Goal: Task Accomplishment & Management: Complete application form

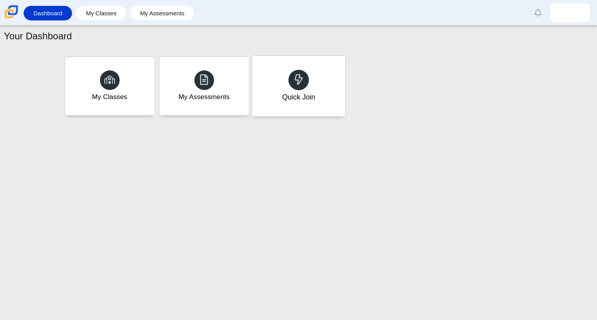
click at [299, 108] on div "Quick Join" at bounding box center [298, 86] width 93 height 61
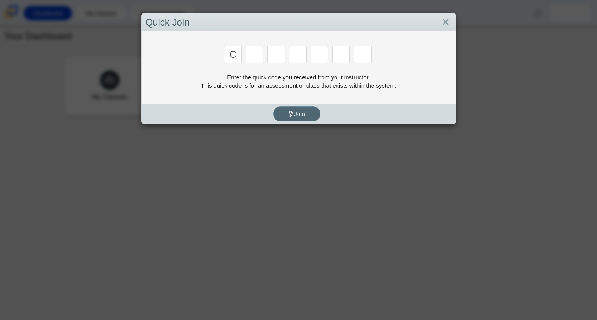
type input "c"
type input "x"
type input "h"
type input "9"
type input "m"
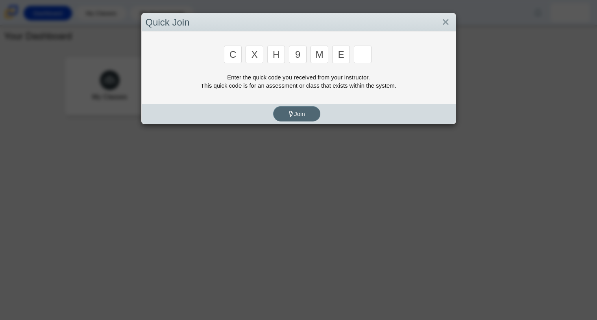
type input "e"
type input "2"
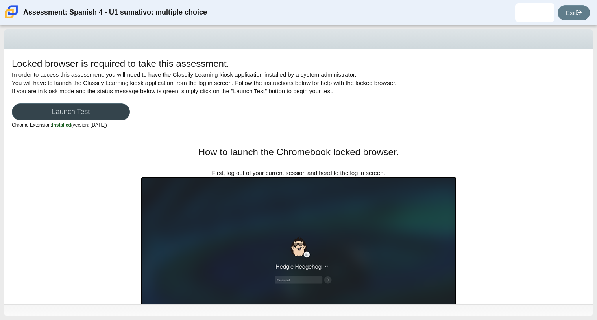
click at [120, 109] on link "Launch Test" at bounding box center [71, 112] width 118 height 17
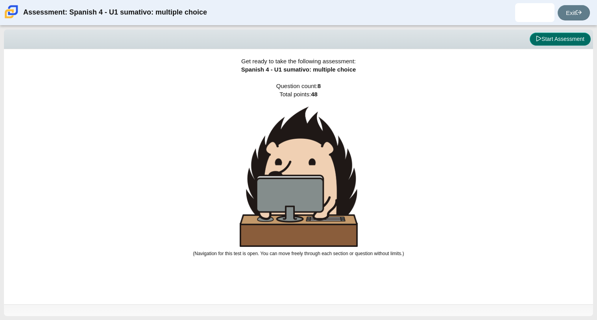
click at [570, 43] on button "Start Assessment" at bounding box center [560, 39] width 61 height 13
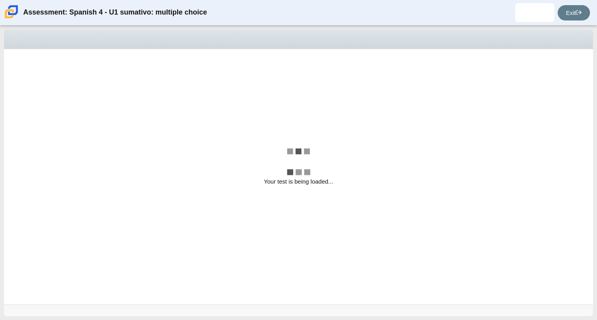
select select "a41de488-02ac-4dd5-a09b-0381ab625a77"
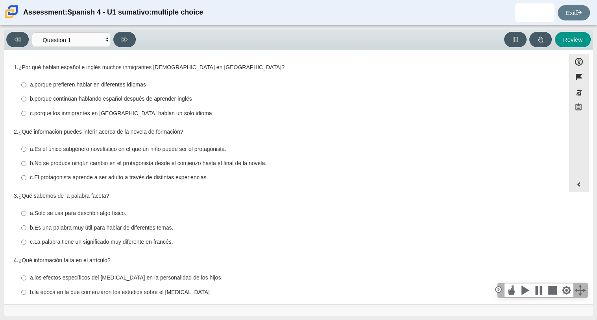
click at [133, 104] on label "b. porque continúan hablando español después de aprender inglés b. porque conti…" at bounding box center [285, 99] width 539 height 14
click at [26, 104] on input "b. porque continúan hablando español después de aprender inglés b. porque conti…" at bounding box center [23, 99] width 5 height 14
radio input "true"
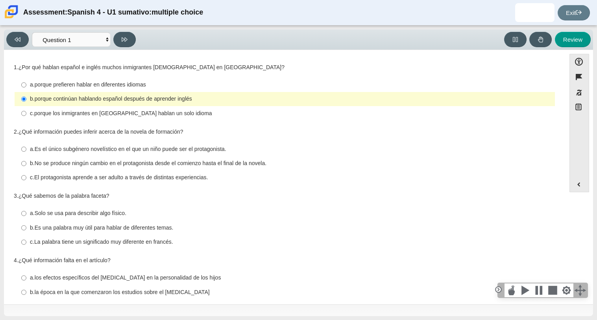
click at [154, 179] on thspan "El protagonista aprende a ser adulto a través de distintas experiencias." at bounding box center [121, 177] width 174 height 7
click at [26, 179] on input "c. El protagonista aprende a ser adulto a través de distintas experiencias. c. …" at bounding box center [23, 178] width 5 height 14
radio input "true"
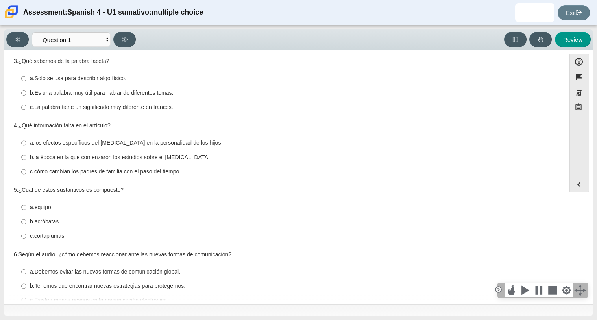
scroll to position [136, 0]
click at [165, 94] on thspan "Es una palabra muy útil para hablar de diferentes temas." at bounding box center [104, 92] width 139 height 7
click at [26, 94] on input "b. Es una palabra muy útil para hablar de diferentes temas. b. Es una palabra m…" at bounding box center [23, 92] width 5 height 14
radio input "true"
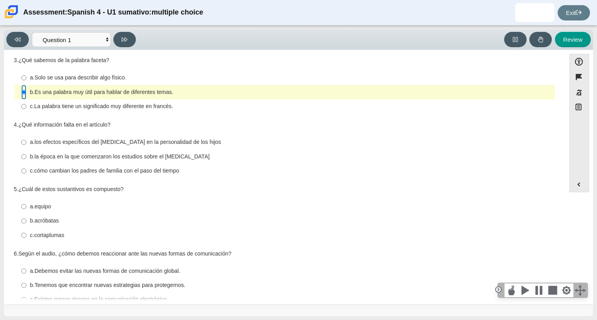
scroll to position [154, 0]
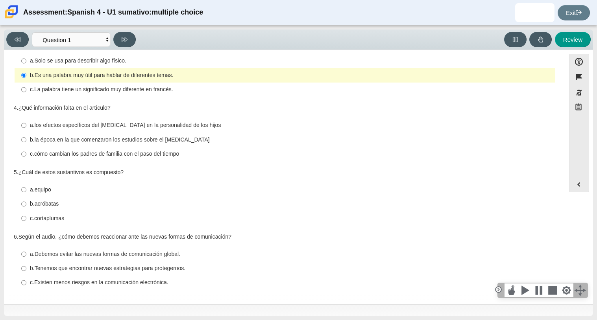
click at [197, 142] on thspan "la época en la que comenzaron los estudios sobre el [MEDICAL_DATA]" at bounding box center [122, 139] width 175 height 7
click at [26, 142] on input "b. la época en la que comenzaron los estudios sobre el [MEDICAL_DATA] b. la épo…" at bounding box center [23, 140] width 5 height 14
radio input "true"
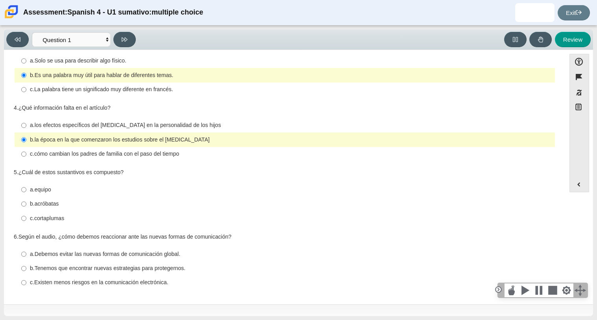
click at [59, 204] on thspan "acróbatas" at bounding box center [47, 203] width 24 height 7
click at [26, 204] on input "b. acróbatas b. acróbatas" at bounding box center [23, 204] width 5 height 14
radio input "true"
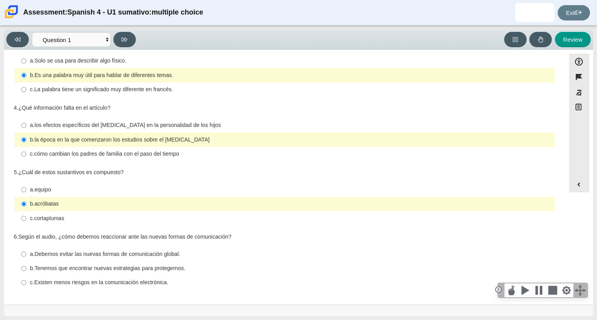
click at [86, 189] on div "a. equipo" at bounding box center [291, 190] width 522 height 8
click at [26, 189] on input "a. equipo a. equipo" at bounding box center [23, 190] width 5 height 14
radio input "true"
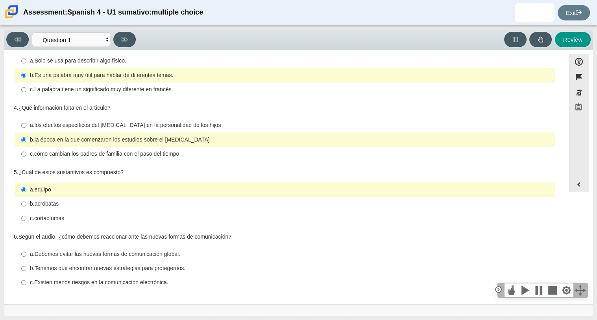
click at [112, 271] on thspan "Tenemos que encontrar nuevas estrategias para protegernos." at bounding box center [110, 268] width 151 height 7
click at [26, 271] on input "b. Tenemos que encontrar nuevas estrategias para protegernos. b. Tenemos que en…" at bounding box center [23, 269] width 5 height 14
radio input "true"
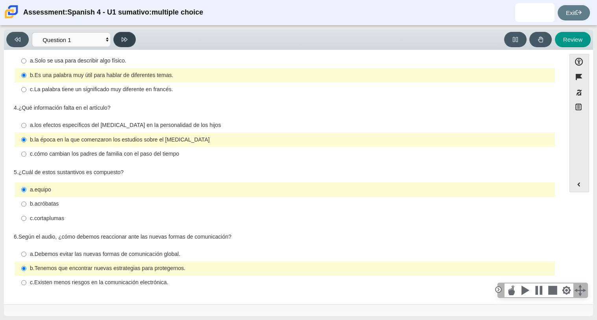
click at [128, 39] on button at bounding box center [124, 39] width 22 height 15
select select "f076714a-6747-478e-936f-d582d2f603d1"
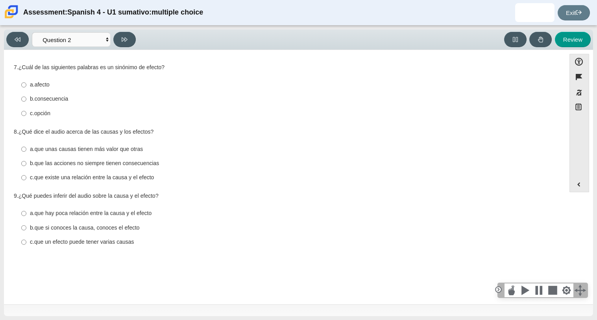
click at [63, 85] on div "a. afecto" at bounding box center [291, 85] width 522 height 8
click at [26, 85] on input "a. afecto a. afecto" at bounding box center [23, 85] width 5 height 14
radio input "true"
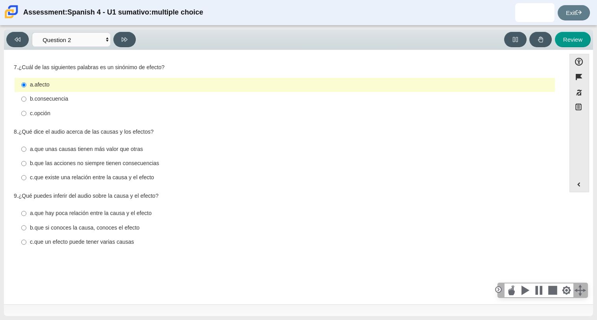
click at [39, 181] on thspan "que existe una relación entre la causa y el efecto" at bounding box center [94, 177] width 120 height 7
click at [26, 181] on input "c. que existe una relación entre la causa y el efecto c. que existe una relació…" at bounding box center [23, 178] width 5 height 14
radio input "true"
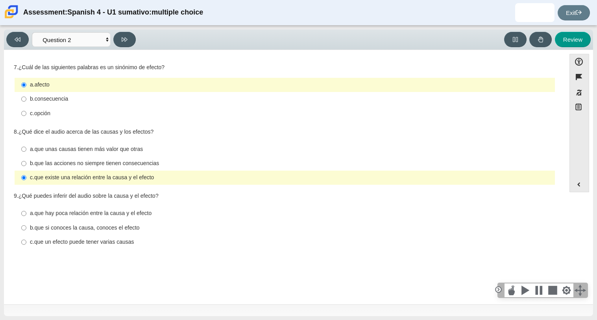
click at [63, 228] on thspan "que si conoces la causa, conoces el efecto" at bounding box center [87, 227] width 105 height 7
click at [26, 228] on input "b. que si conoces la causa, conoces el efecto b. que si conoces la causa, conoc…" at bounding box center [23, 228] width 5 height 14
radio input "true"
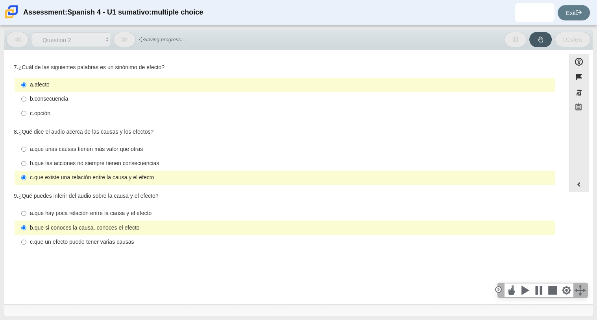
click at [46, 215] on thspan "que hay poca relación entre la causa y el efecto" at bounding box center [93, 213] width 117 height 7
click at [26, 215] on input "a. que hay poca relación entre la causa y el efecto a. que hay poca relación en…" at bounding box center [23, 214] width 5 height 14
radio input "true"
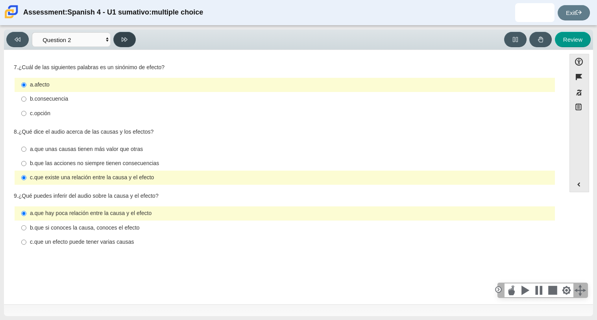
click at [126, 37] on icon at bounding box center [125, 40] width 6 height 6
select select "955d698b-f94a-4dc0-b255-03112f50ff9e"
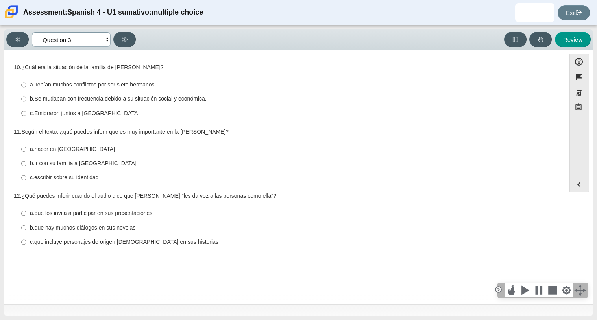
click at [110, 38] on select "Comprensión auditiva Question 1 Question 2 Question 3 Comprensión de lectura Qu…" at bounding box center [71, 39] width 79 height 15
click at [109, 38] on select "Comprensión auditiva Question 1 Question 2 Question 3 Comprensión de lectura Qu…" at bounding box center [71, 39] width 79 height 15
click at [117, 90] on label "a. Tenían muchos conflictos por ser siete hermanos. a. Tenían muchos conflictos…" at bounding box center [285, 85] width 539 height 14
click at [26, 90] on input "a. Tenían muchos conflictos por ser siete hermanos. a. Tenían muchos conflictos…" at bounding box center [23, 85] width 5 height 14
radio input "true"
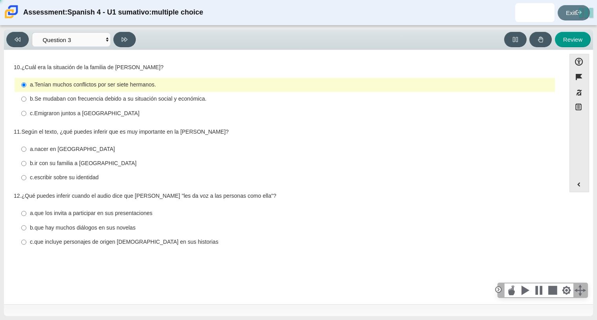
click at [119, 96] on thspan "Se mudaban con frecuencia debido a su situación social y económica." at bounding box center [121, 98] width 172 height 7
click at [26, 96] on input "b. Se mudaban con frecuencia debido a su situación social y económica. b. Se mu…" at bounding box center [23, 99] width 5 height 14
radio input "true"
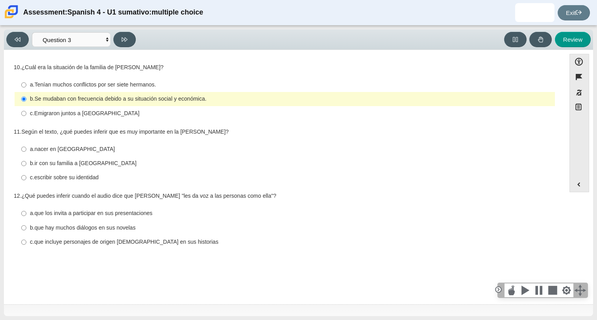
click at [83, 150] on thspan "nacer en [GEOGRAPHIC_DATA]" at bounding box center [75, 149] width 80 height 7
click at [26, 150] on input "a. nacer en [GEOGRAPHIC_DATA] a. nacer en [GEOGRAPHIC_DATA]" at bounding box center [23, 149] width 5 height 14
radio input "true"
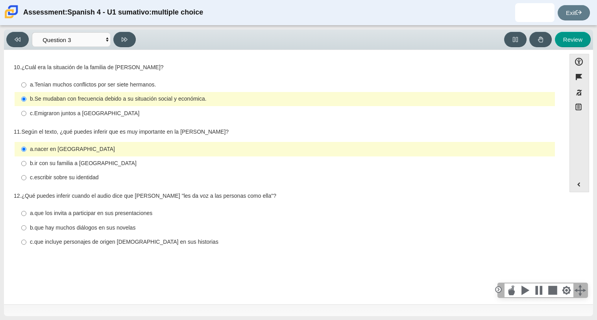
click at [89, 178] on thspan "escribir sobre su identidad" at bounding box center [66, 177] width 65 height 7
click at [26, 178] on input "c. escribir sobre su identidad c. escribir sobre su identidad" at bounding box center [23, 178] width 5 height 14
radio input "true"
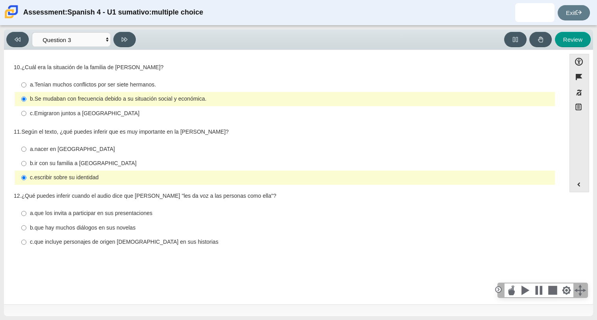
click at [176, 242] on thspan "que incluye personajes de origen [DEMOGRAPHIC_DATA] en sus historias" at bounding box center [126, 242] width 184 height 7
click at [26, 242] on input "c. que incluye personajes de origen [DEMOGRAPHIC_DATA] en sus historias c. que …" at bounding box center [23, 242] width 5 height 14
radio input "true"
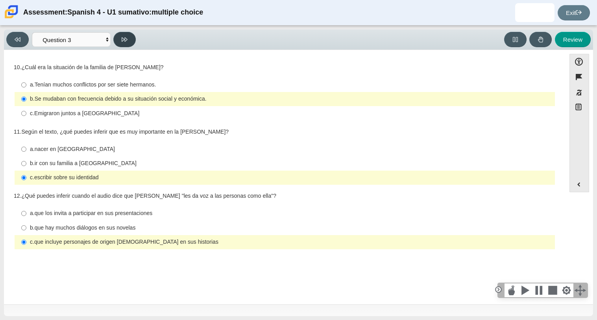
click at [128, 34] on button at bounding box center [124, 39] width 22 height 15
select select "390cf710-00ed-41bc-9fa6-d48920198324"
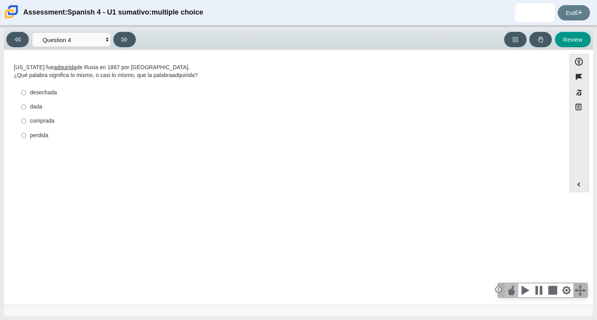
click at [512, 291] on div at bounding box center [512, 291] width 14 height 14
click at [563, 292] on div at bounding box center [567, 291] width 14 height 14
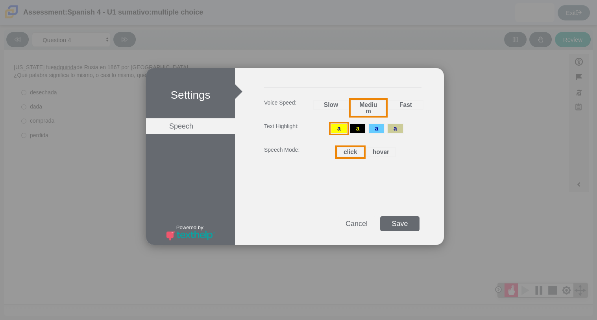
click at [381, 151] on div "hover" at bounding box center [381, 152] width 30 height 10
click at [401, 222] on div "Save" at bounding box center [399, 223] width 39 height 15
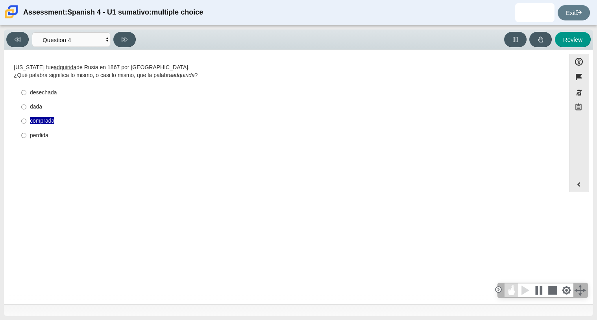
click at [513, 289] on div at bounding box center [512, 291] width 14 height 14
click at [43, 94] on div "desechada" at bounding box center [291, 93] width 522 height 8
click at [26, 94] on input "desechada desechada" at bounding box center [23, 92] width 5 height 14
radio input "true"
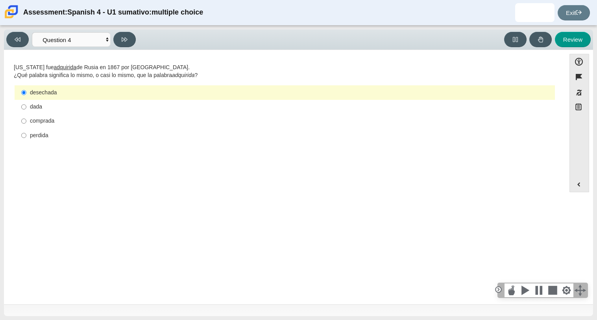
click at [71, 116] on label "comprada comprada" at bounding box center [285, 121] width 539 height 14
click at [26, 116] on input "comprada comprada" at bounding box center [23, 121] width 5 height 14
radio input "true"
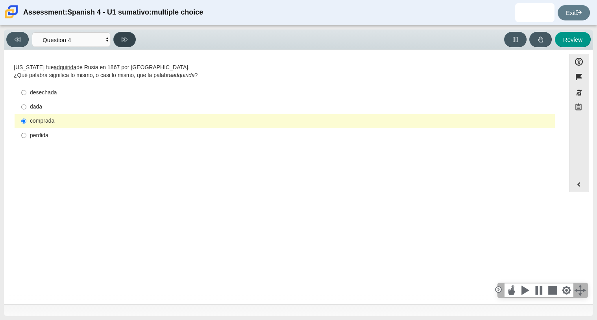
click at [126, 38] on icon at bounding box center [125, 39] width 6 height 4
select select "de5bc71e-117a-4bdd-886d-d95d03d193af"
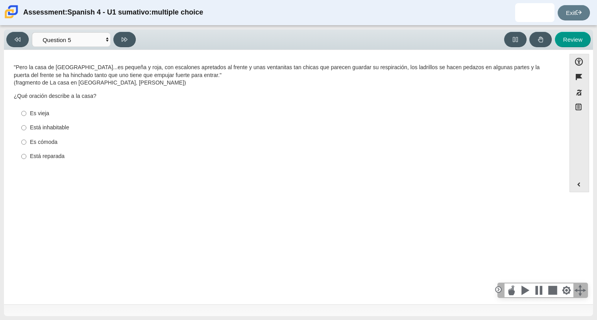
click at [34, 116] on div "Es vieja" at bounding box center [291, 114] width 522 height 8
click at [26, 116] on input "Es vieja Es vieja" at bounding box center [23, 113] width 5 height 14
radio input "true"
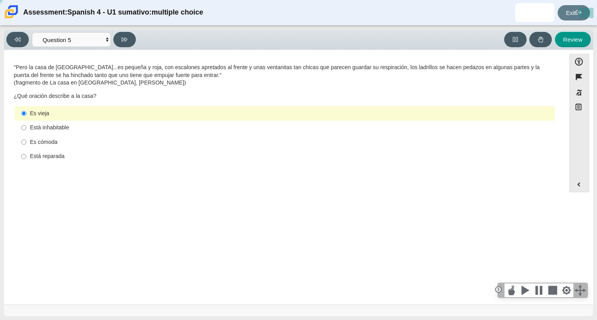
click at [30, 139] on div "Es cómoda" at bounding box center [291, 143] width 522 height 8
click at [26, 138] on input "Es cómoda Es cómoda" at bounding box center [23, 142] width 5 height 14
radio input "true"
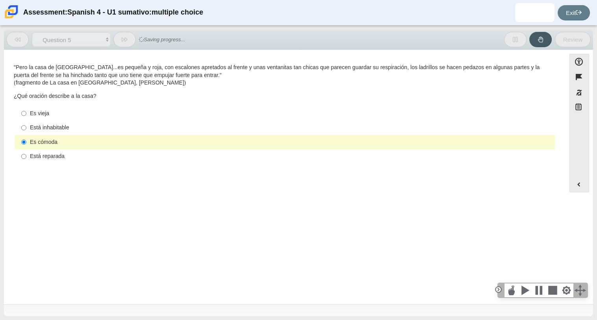
click at [30, 153] on div "Está reparada" at bounding box center [291, 157] width 522 height 8
click at [26, 153] on input "Está reparada Está reparada" at bounding box center [23, 157] width 5 height 14
radio input "true"
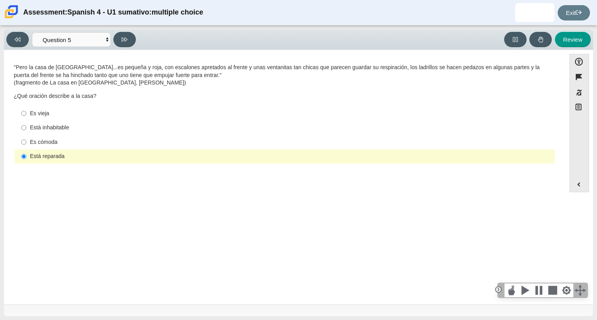
click at [30, 143] on div "Es cómoda" at bounding box center [291, 143] width 522 height 8
click at [26, 143] on input "Es cómoda Es cómoda" at bounding box center [23, 142] width 5 height 14
radio input "true"
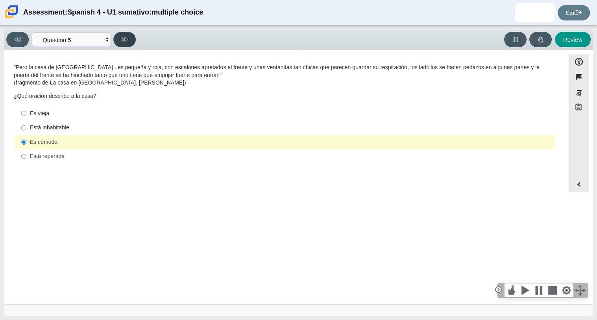
click at [119, 40] on button at bounding box center [124, 39] width 22 height 15
select select "ad9780d8-5edb-414e-87ea-0bcd5a75287a"
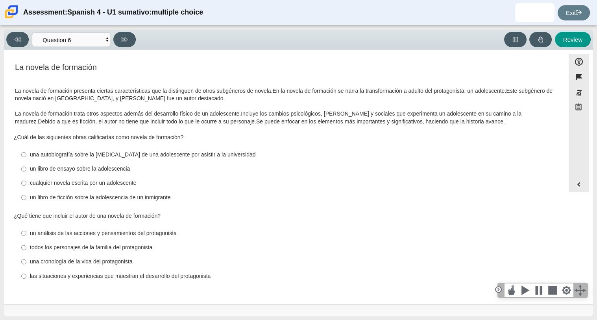
click at [139, 111] on thspan "La novela de formación trata otros aspectos además del desarrollo físico de un …" at bounding box center [128, 113] width 226 height 7
click at [115, 183] on div "cualquier novela escrita por un adolescente" at bounding box center [291, 183] width 522 height 8
click at [26, 183] on input "cualquier novela escrita por un adolescente cualquier novela escrita por un ado…" at bounding box center [23, 183] width 5 height 14
radio input "true"
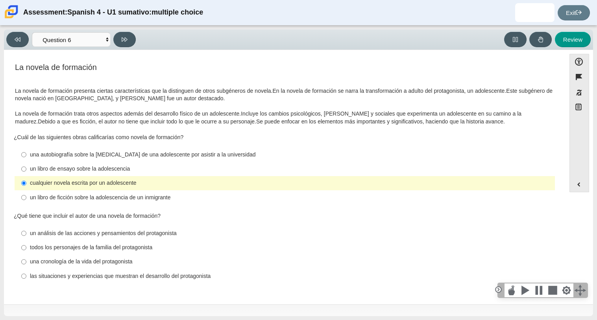
click at [109, 247] on div "todos los personajes de la familia del protagonista" at bounding box center [291, 248] width 522 height 8
click at [26, 247] on input "todos los personajes de la familia del protagonista todos los personajes de la …" at bounding box center [23, 248] width 5 height 14
radio input "true"
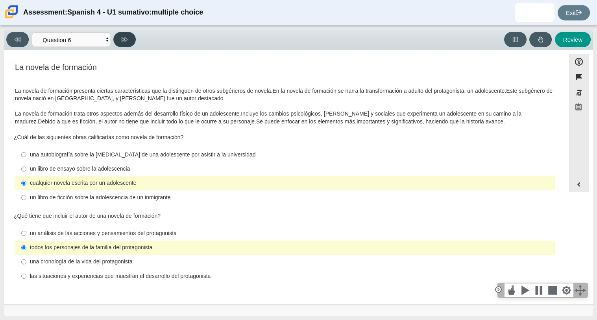
click at [126, 37] on icon at bounding box center [125, 40] width 6 height 6
select select "6168cc92-63b6-45d3-a929-0b9cba560165"
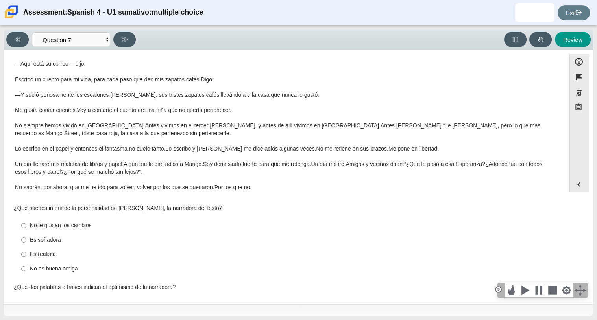
scroll to position [57, 0]
click at [82, 224] on div "No le gustan los cambios" at bounding box center [291, 225] width 522 height 8
click at [26, 224] on input "No le gustan los cambios No le gustan los cambios" at bounding box center [23, 225] width 5 height 14
radio input "true"
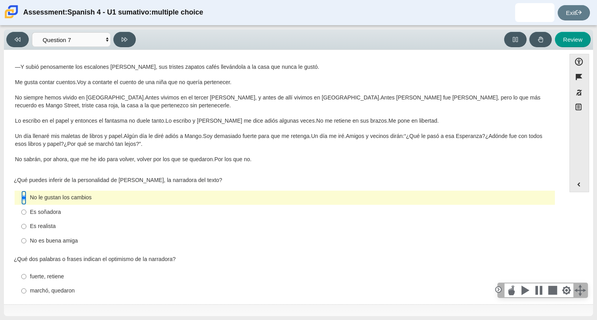
scroll to position [279, 0]
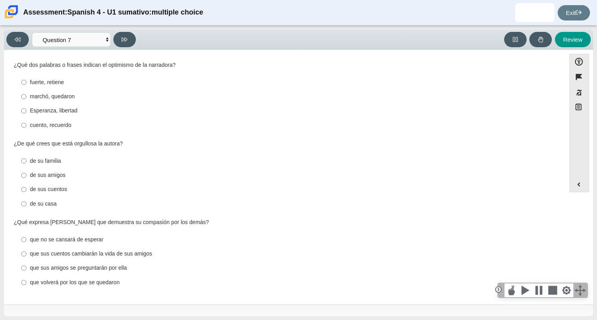
click at [52, 127] on div "cuento, recuerdo" at bounding box center [291, 126] width 522 height 8
click at [26, 127] on input "cuento, recuerdo cuento, recuerdo" at bounding box center [23, 125] width 5 height 14
radio input "true"
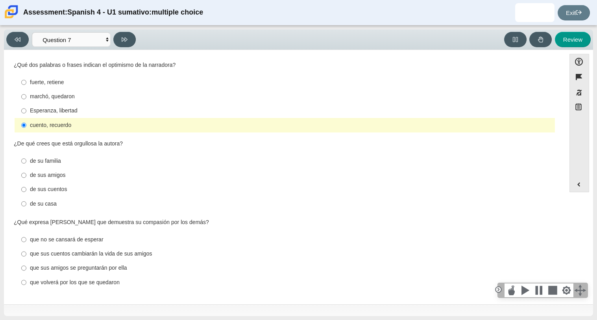
click at [57, 174] on div "de sus amigos" at bounding box center [291, 176] width 522 height 8
click at [26, 174] on input "de sus amigos de sus amigos" at bounding box center [23, 175] width 5 height 14
radio input "true"
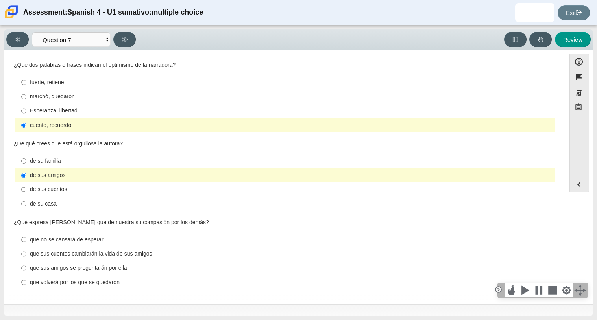
click at [54, 284] on div "que volverá por los que se quedaron" at bounding box center [291, 283] width 522 height 8
click at [26, 284] on input "que volverá por los que se quedaron que volverá por los que se quedaron" at bounding box center [23, 283] width 5 height 14
radio input "true"
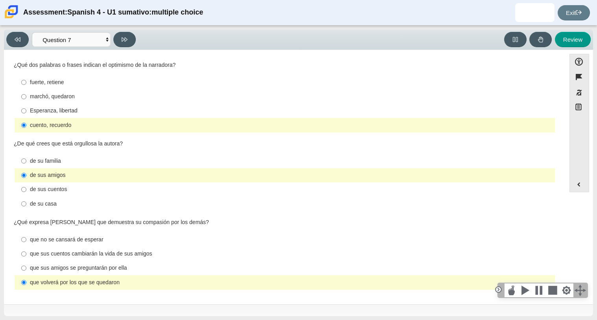
click at [93, 262] on label "que sus amigos se preguntarán por ella que sus amigos se preguntarán por ella" at bounding box center [285, 268] width 539 height 14
click at [26, 262] on input "que sus amigos se preguntarán por ella que sus amigos se preguntarán por ella" at bounding box center [23, 268] width 5 height 14
radio input "true"
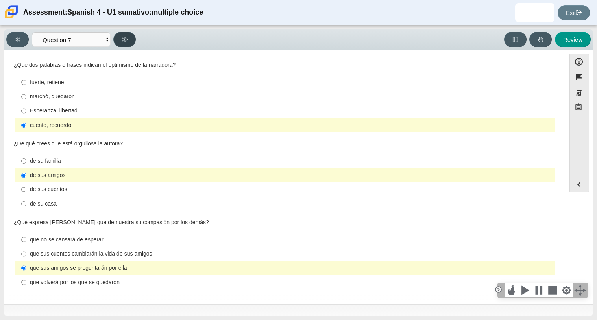
click at [132, 41] on button at bounding box center [124, 39] width 22 height 15
select select "98fe3b59-0d4b-482f-94e6-cc4dee5e60d3"
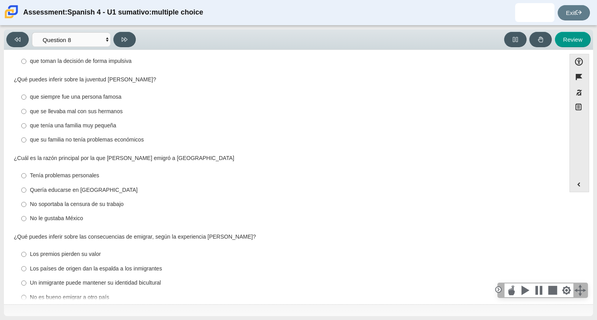
scroll to position [0, 0]
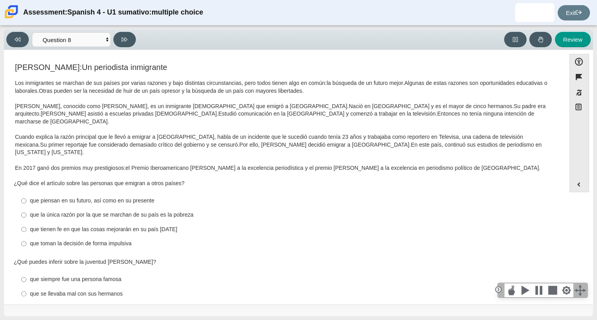
click at [122, 208] on label "que la única razón por la que se marchan de su país es la pobreza que la única …" at bounding box center [285, 215] width 539 height 14
click at [26, 208] on input "que la única razón por la que se marchan de su país es la pobreza que la única …" at bounding box center [23, 215] width 5 height 14
radio input "true"
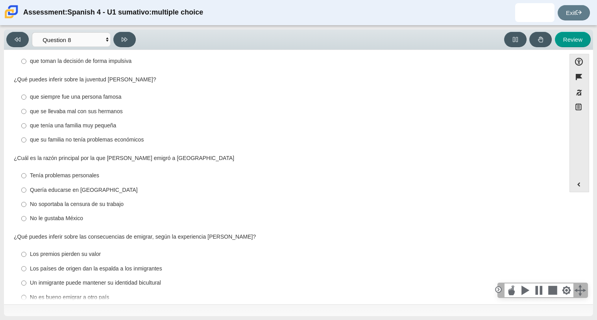
scroll to position [182, 0]
click at [64, 108] on div "que se llevaba mal con sus hermanos" at bounding box center [291, 112] width 522 height 8
click at [26, 105] on input "que se llevaba mal con sus hermanos que se llevaba mal con sus hermanos" at bounding box center [23, 112] width 5 height 14
radio input "true"
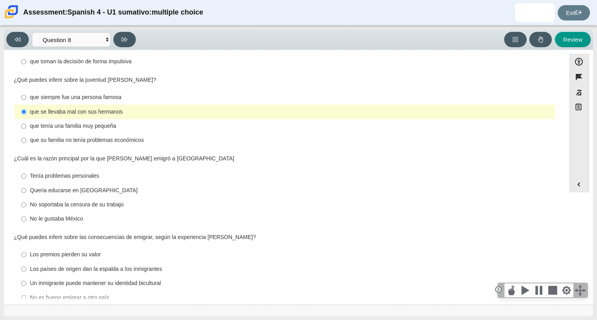
click at [67, 212] on label "No le gustaba México No le gustaba México" at bounding box center [285, 219] width 539 height 14
click at [26, 212] on input "No le gustaba México No le gustaba México" at bounding box center [23, 219] width 5 height 14
radio input "true"
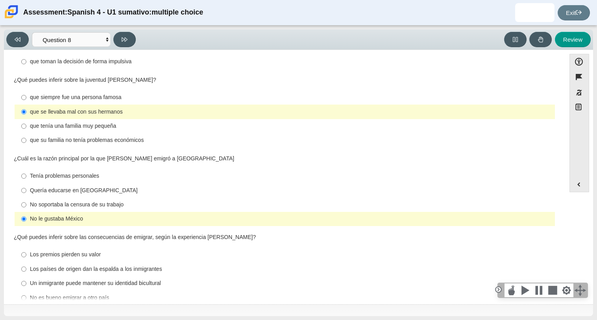
click at [67, 187] on div "Quería educarse en [GEOGRAPHIC_DATA]" at bounding box center [291, 191] width 522 height 8
click at [26, 183] on input "Quería educarse en [GEOGRAPHIC_DATA] Quería educarse en [GEOGRAPHIC_DATA]" at bounding box center [23, 190] width 5 height 14
radio input "true"
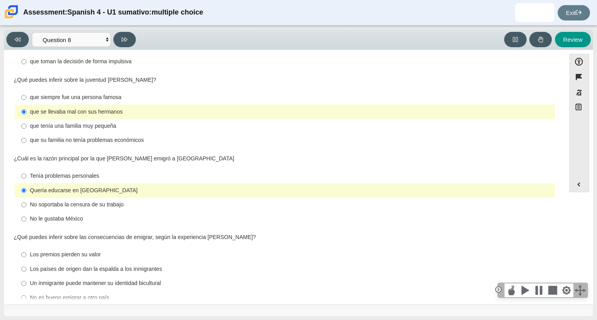
click at [74, 266] on div "Los países de origen dan la espalda a los inmigrantes" at bounding box center [291, 270] width 522 height 8
click at [26, 262] on input "Los países de origen dan la espalda a los inmigrantes Los países de origen dan …" at bounding box center [23, 269] width 5 height 14
radio input "true"
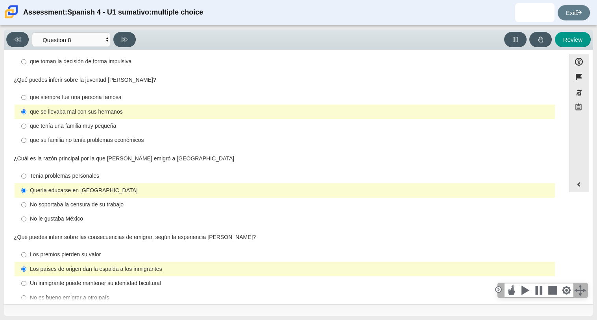
click at [122, 31] on div "Viewing Question 8 of 8 in Pacing Mode Comprensión auditiva Question 1 Question…" at bounding box center [298, 40] width 589 height 20
click at [123, 35] on button at bounding box center [124, 39] width 22 height 15
select select "review"
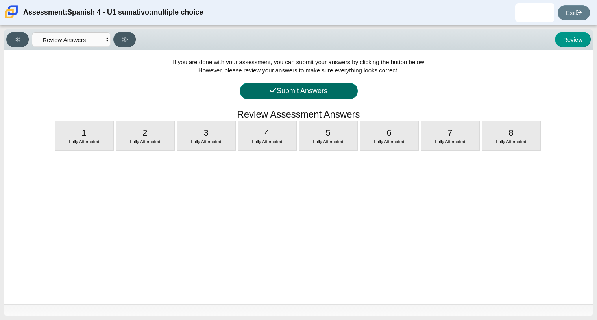
click at [323, 88] on button "Submit Answers" at bounding box center [299, 91] width 118 height 17
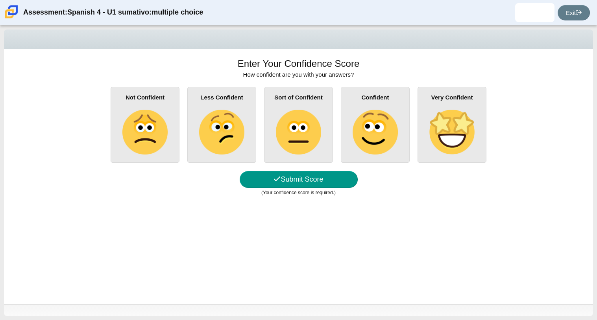
click at [283, 110] on img at bounding box center [298, 132] width 45 height 45
click at [0, 0] on input "Sort of Confident" at bounding box center [0, 0] width 0 height 0
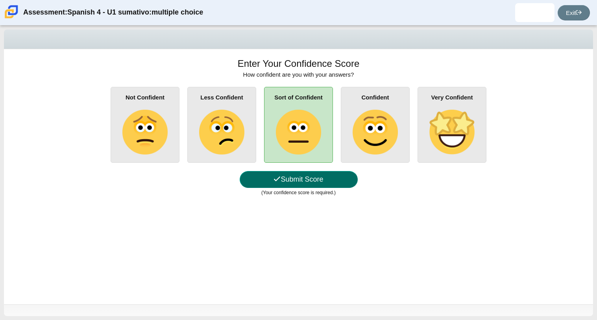
click at [293, 186] on button "Submit Score" at bounding box center [299, 179] width 118 height 17
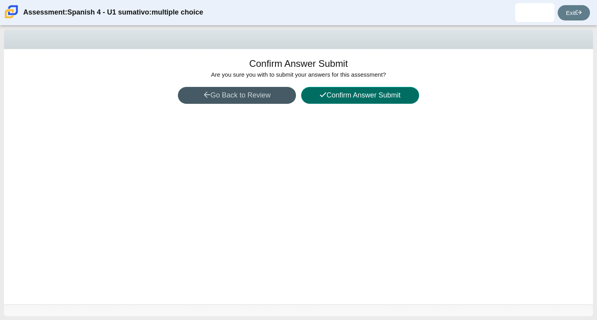
click at [314, 102] on button "Confirm Answer Submit" at bounding box center [360, 95] width 118 height 17
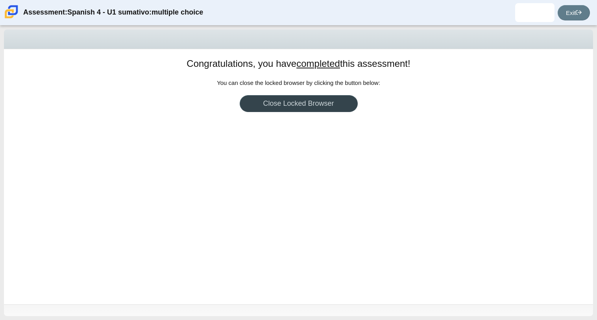
click at [314, 102] on link "Close Locked Browser" at bounding box center [299, 103] width 118 height 17
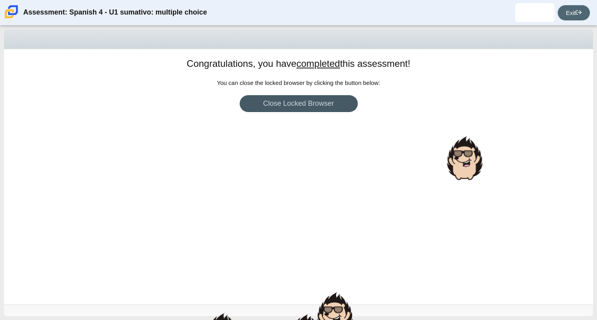
click at [583, 13] on link "Exit" at bounding box center [574, 12] width 32 height 15
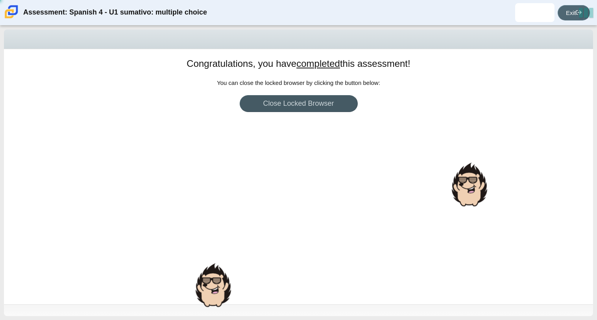
click at [583, 13] on link "Exit" at bounding box center [574, 12] width 32 height 15
